Goal: Find specific page/section

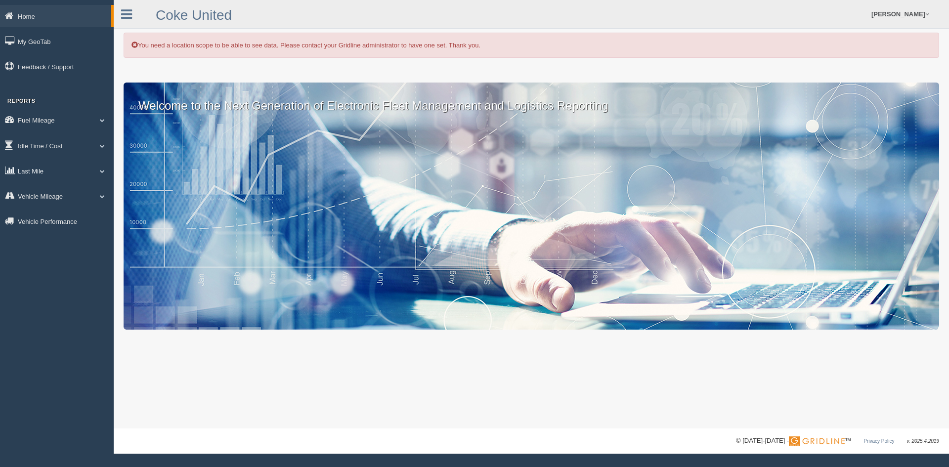
click at [67, 168] on link "Last Mile" at bounding box center [57, 171] width 114 height 22
click at [64, 191] on link "Planned Vs Actual" at bounding box center [64, 194] width 93 height 18
